Goal: Register for event/course

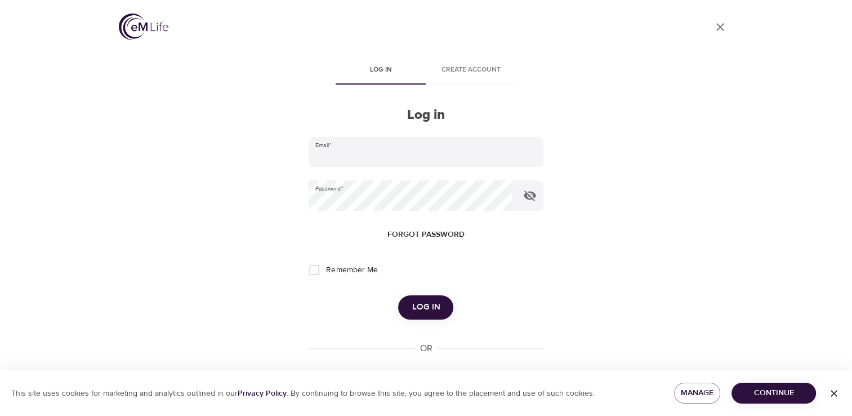
type input "[EMAIL_ADDRESS][DOMAIN_NAME]"
click at [433, 308] on span "Log in" at bounding box center [426, 307] width 28 height 15
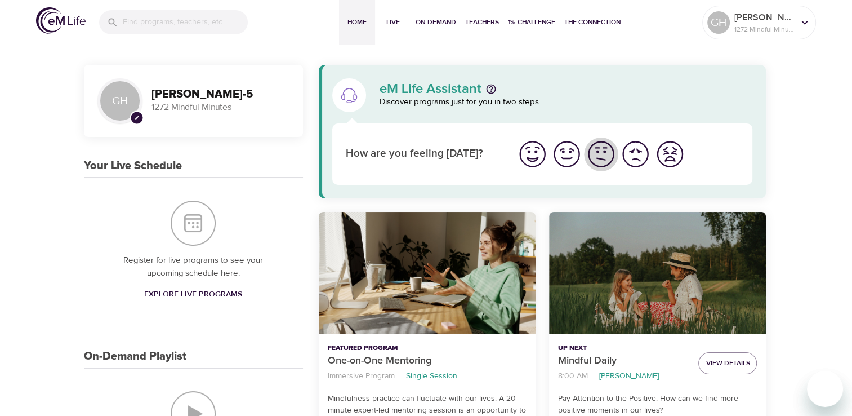
click at [599, 157] on img "I'm feeling ok" at bounding box center [601, 154] width 31 height 31
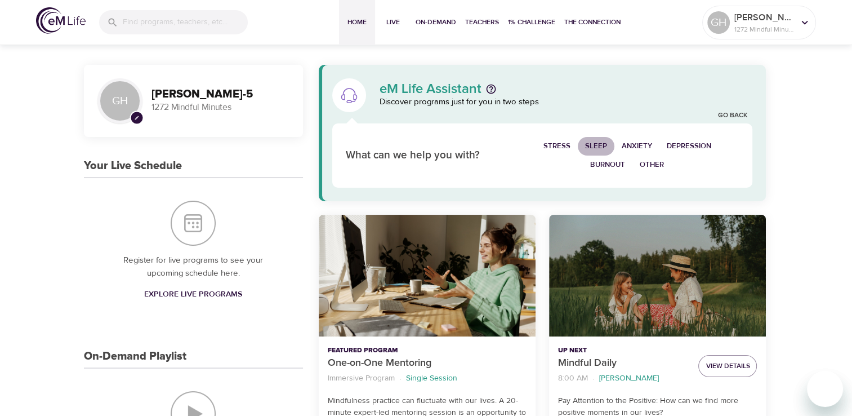
click at [588, 143] on span "Sleep" at bounding box center [596, 146] width 22 height 13
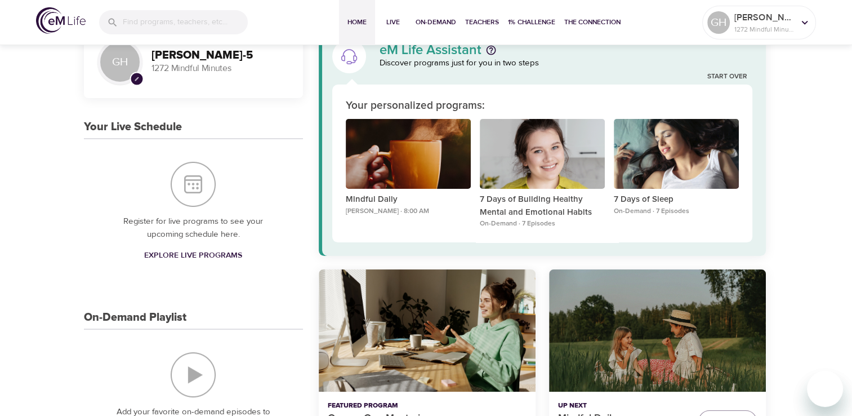
scroll to position [56, 0]
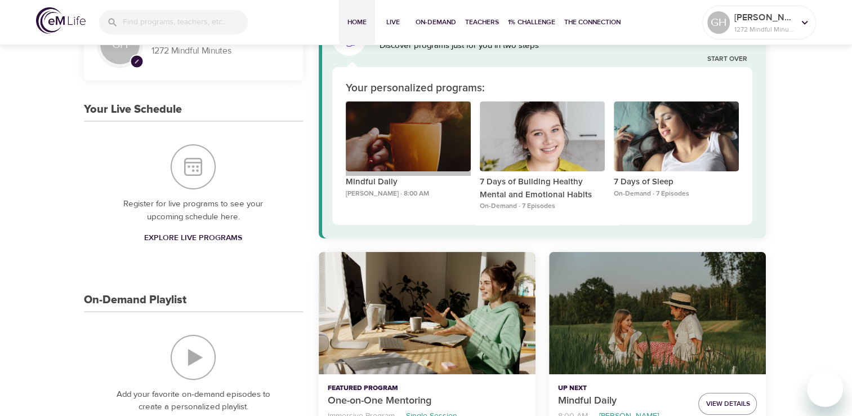
click at [424, 132] on div "Mindful Daily" at bounding box center [408, 136] width 125 height 70
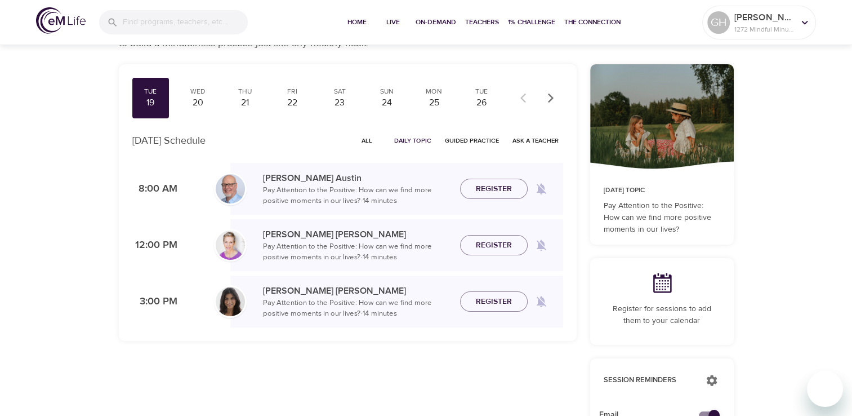
checkbox input "true"
click at [498, 181] on span "Join Now" at bounding box center [493, 182] width 39 height 14
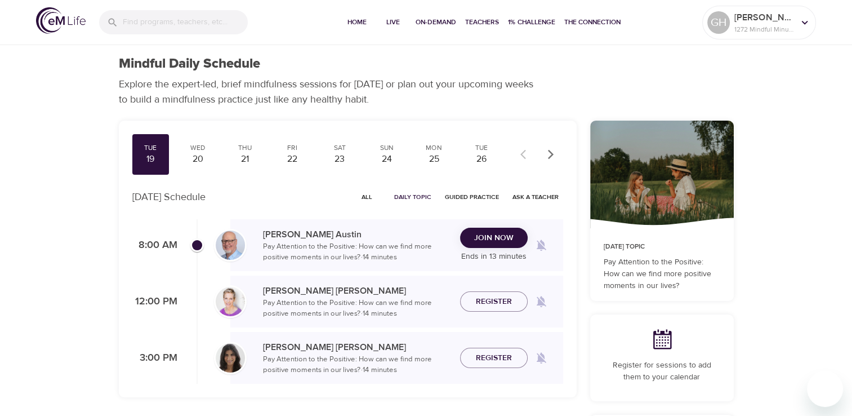
click at [487, 238] on span "Join Now" at bounding box center [493, 238] width 39 height 14
